Goal: Task Accomplishment & Management: Use online tool/utility

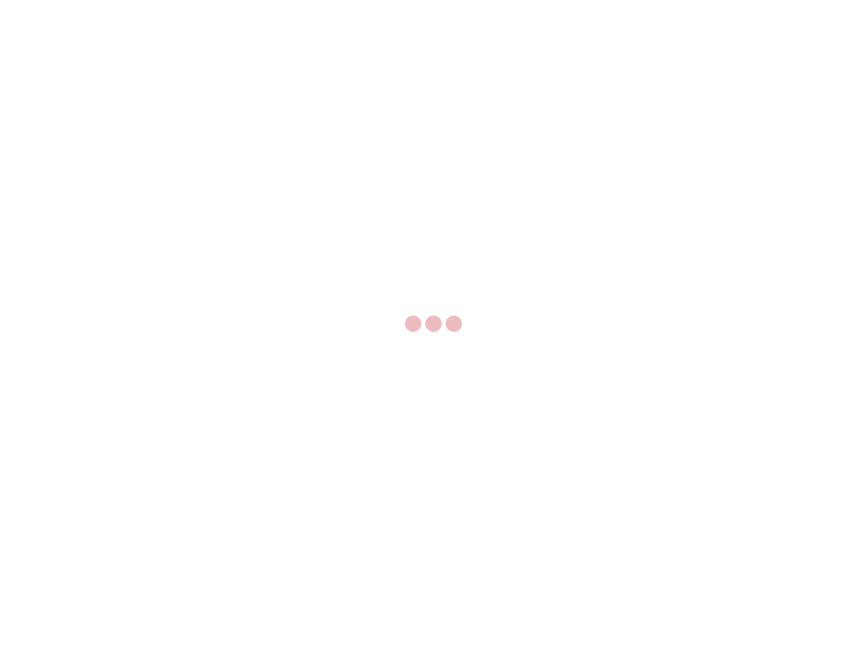
select select "US"
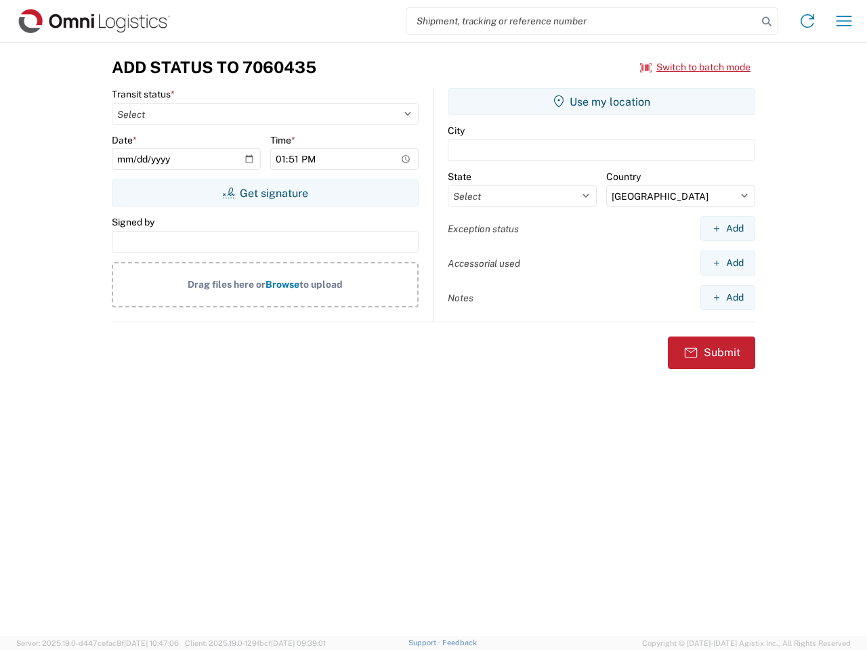
click at [582, 21] on input "search" at bounding box center [582, 21] width 351 height 26
click at [767, 22] on icon at bounding box center [767, 21] width 19 height 19
click at [808, 21] on icon at bounding box center [808, 21] width 22 height 22
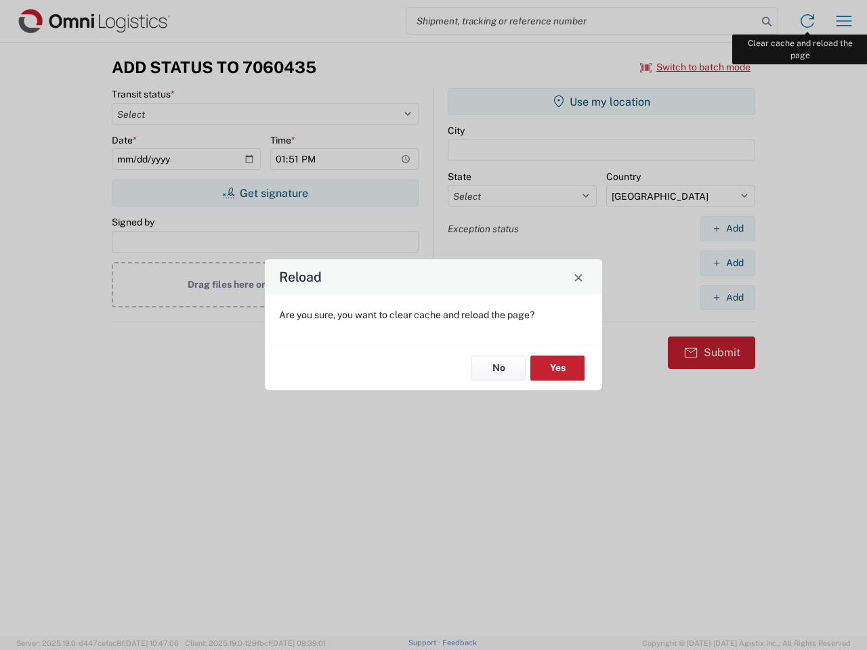
click at [844, 21] on div "Reload Are you sure, you want to clear cache and reload the page? No Yes" at bounding box center [433, 325] width 867 height 650
click at [696, 67] on div "Reload Are you sure, you want to clear cache and reload the page? No Yes" at bounding box center [433, 325] width 867 height 650
click at [265, 193] on div "Reload Are you sure, you want to clear cache and reload the page? No Yes" at bounding box center [433, 325] width 867 height 650
click at [602, 102] on div "Reload Are you sure, you want to clear cache and reload the page? No Yes" at bounding box center [433, 325] width 867 height 650
click at [728, 228] on div "Reload Are you sure, you want to clear cache and reload the page? No Yes" at bounding box center [433, 325] width 867 height 650
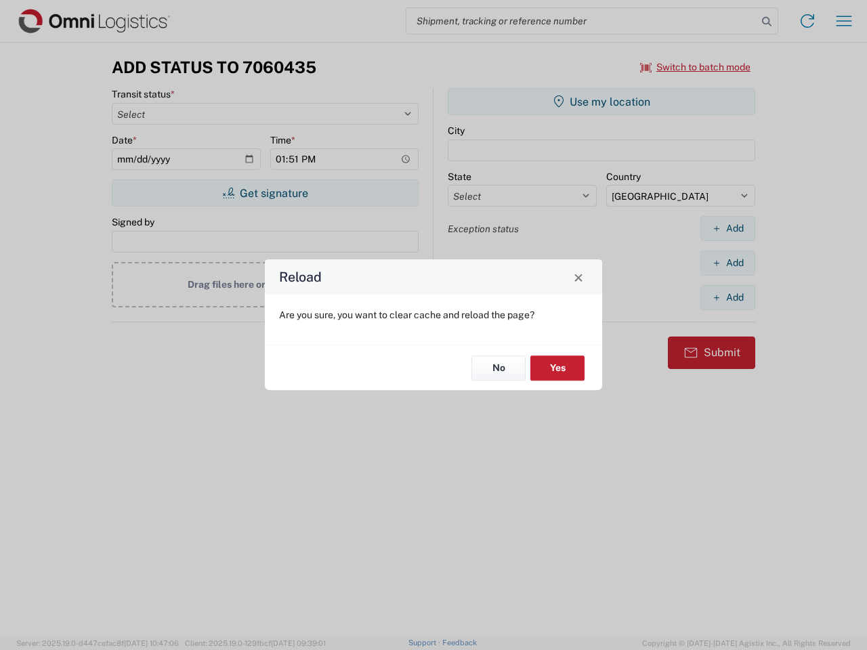
click at [728, 263] on div "Reload Are you sure, you want to clear cache and reload the page? No Yes" at bounding box center [433, 325] width 867 height 650
click at [728, 297] on div "Reload Are you sure, you want to clear cache and reload the page? No Yes" at bounding box center [433, 325] width 867 height 650
